Goal: Check status: Check status

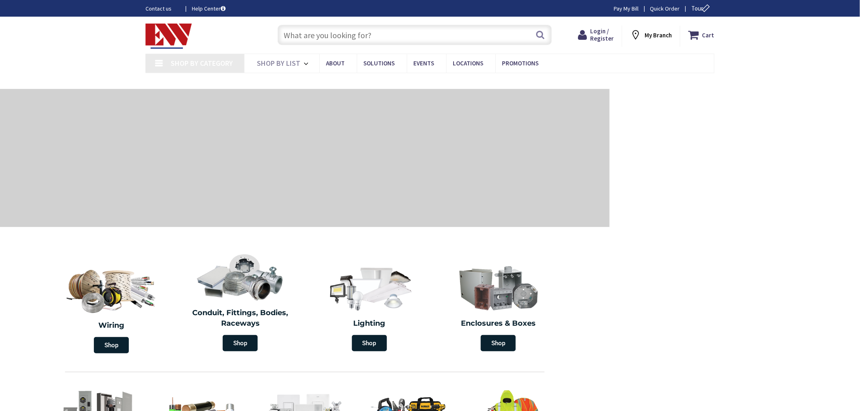
type input "[GEOGRAPHIC_DATA][PERSON_NAME], [GEOGRAPHIC_DATA]"
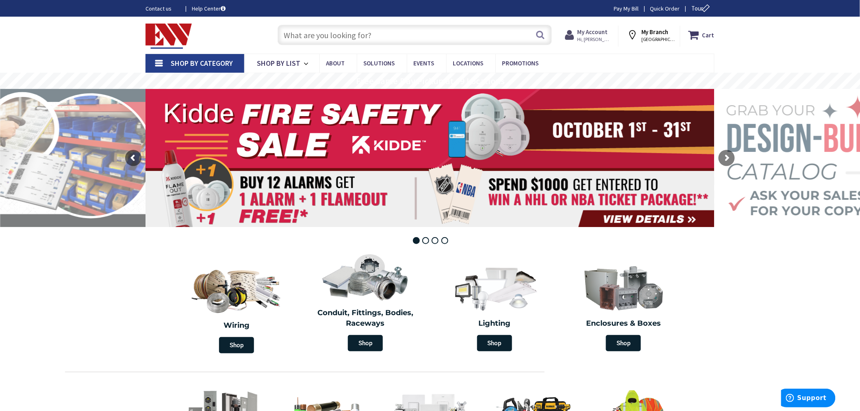
click at [598, 35] on strong "My Account" at bounding box center [592, 32] width 30 height 8
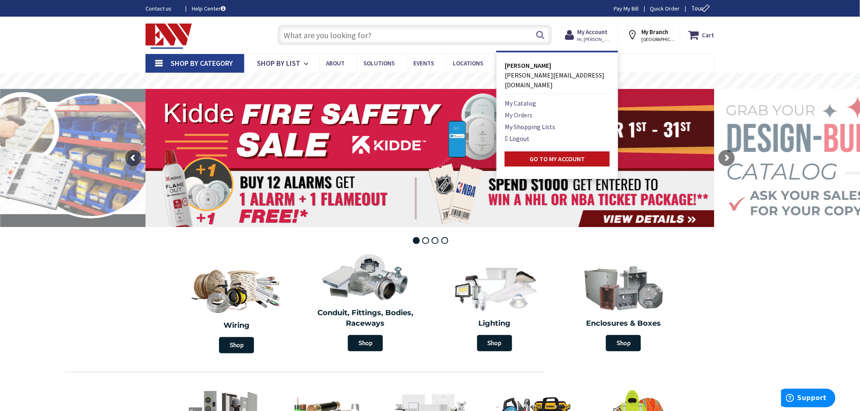
click at [527, 110] on link "My Orders" at bounding box center [519, 115] width 28 height 10
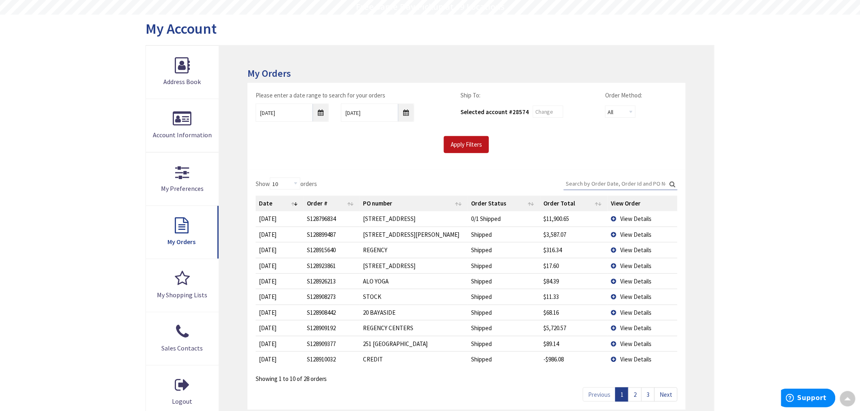
scroll to position [90, 0]
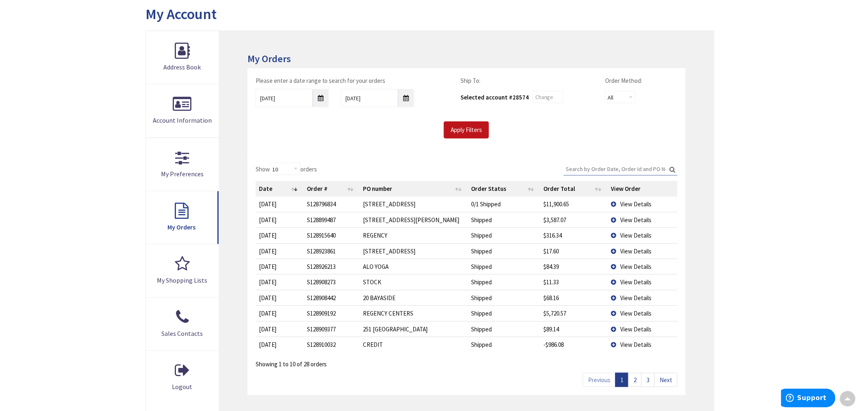
click at [619, 250] on td "View Details" at bounding box center [643, 250] width 70 height 15
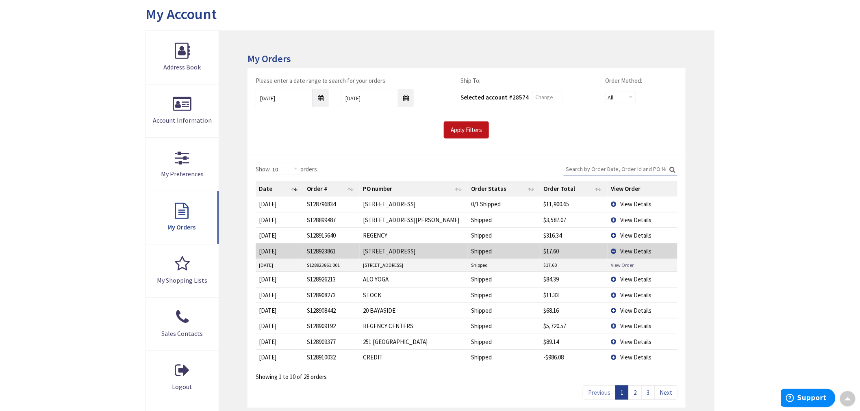
click at [620, 264] on link "View Order" at bounding box center [622, 265] width 23 height 7
click at [637, 394] on link "2" at bounding box center [634, 393] width 13 height 14
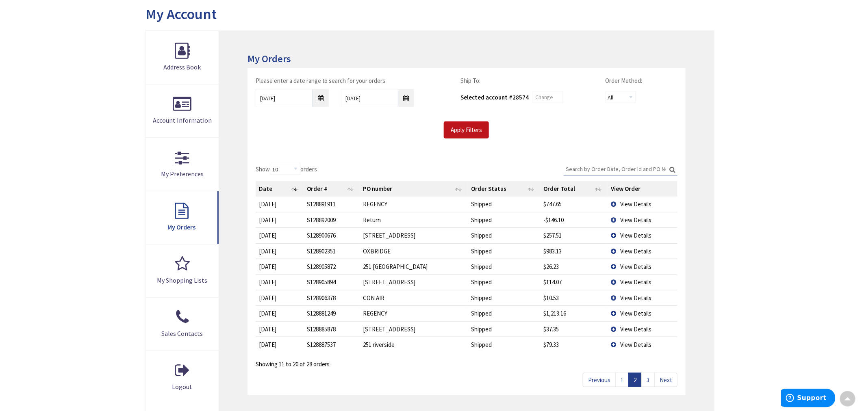
click at [622, 384] on link "1" at bounding box center [621, 380] width 13 height 14
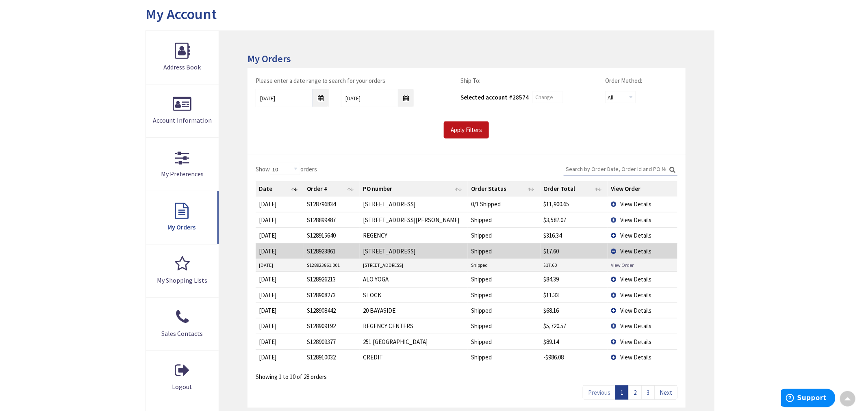
click at [614, 265] on link "View Order" at bounding box center [622, 265] width 23 height 7
click at [615, 219] on td "View Details" at bounding box center [643, 219] width 70 height 15
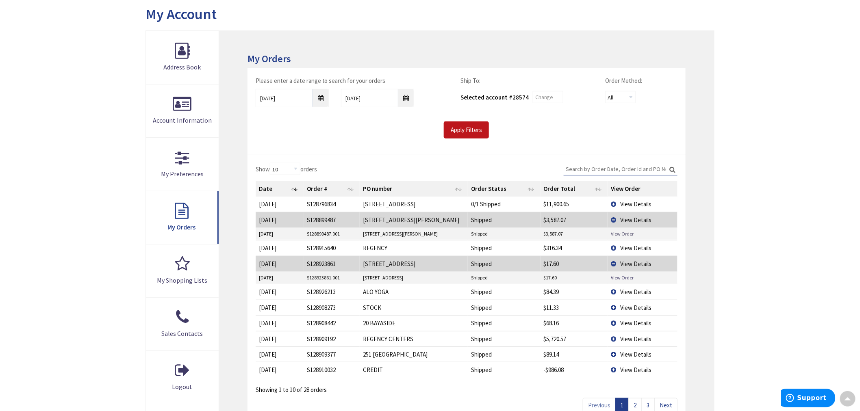
click at [614, 234] on link "View Order" at bounding box center [622, 233] width 23 height 7
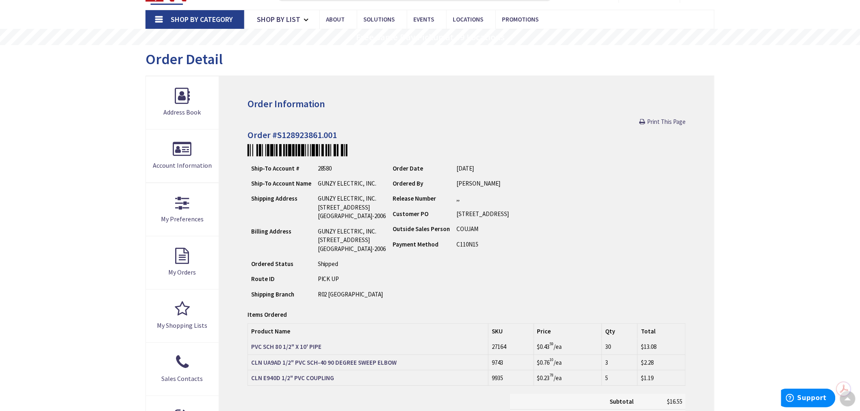
scroll to position [46, 0]
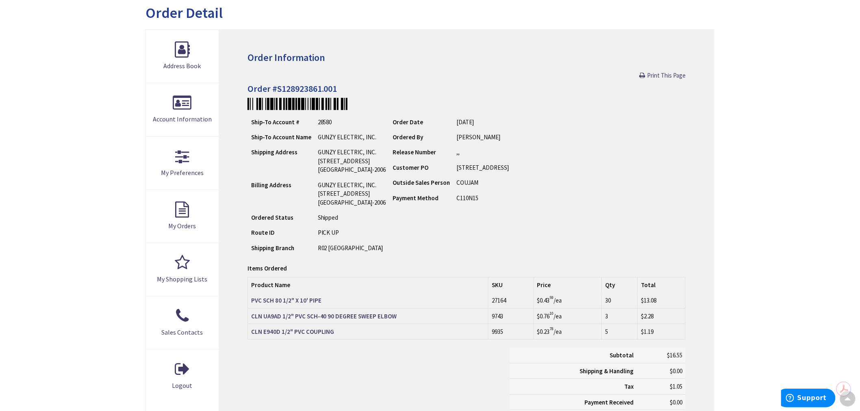
scroll to position [91, 0]
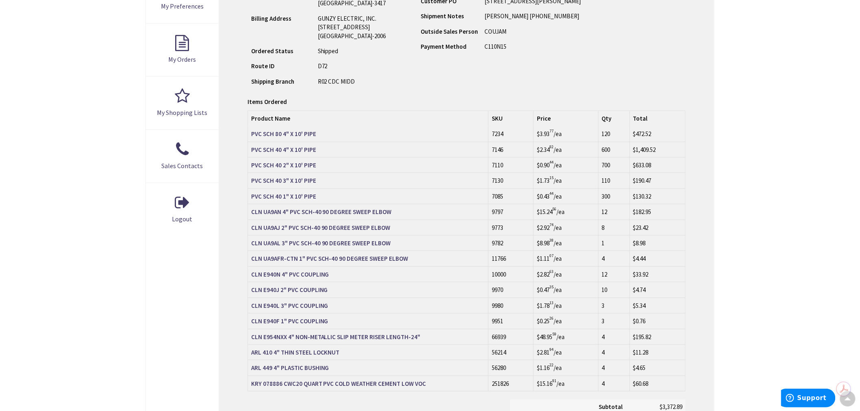
scroll to position [272, 0]
